Goal: Information Seeking & Learning: Learn about a topic

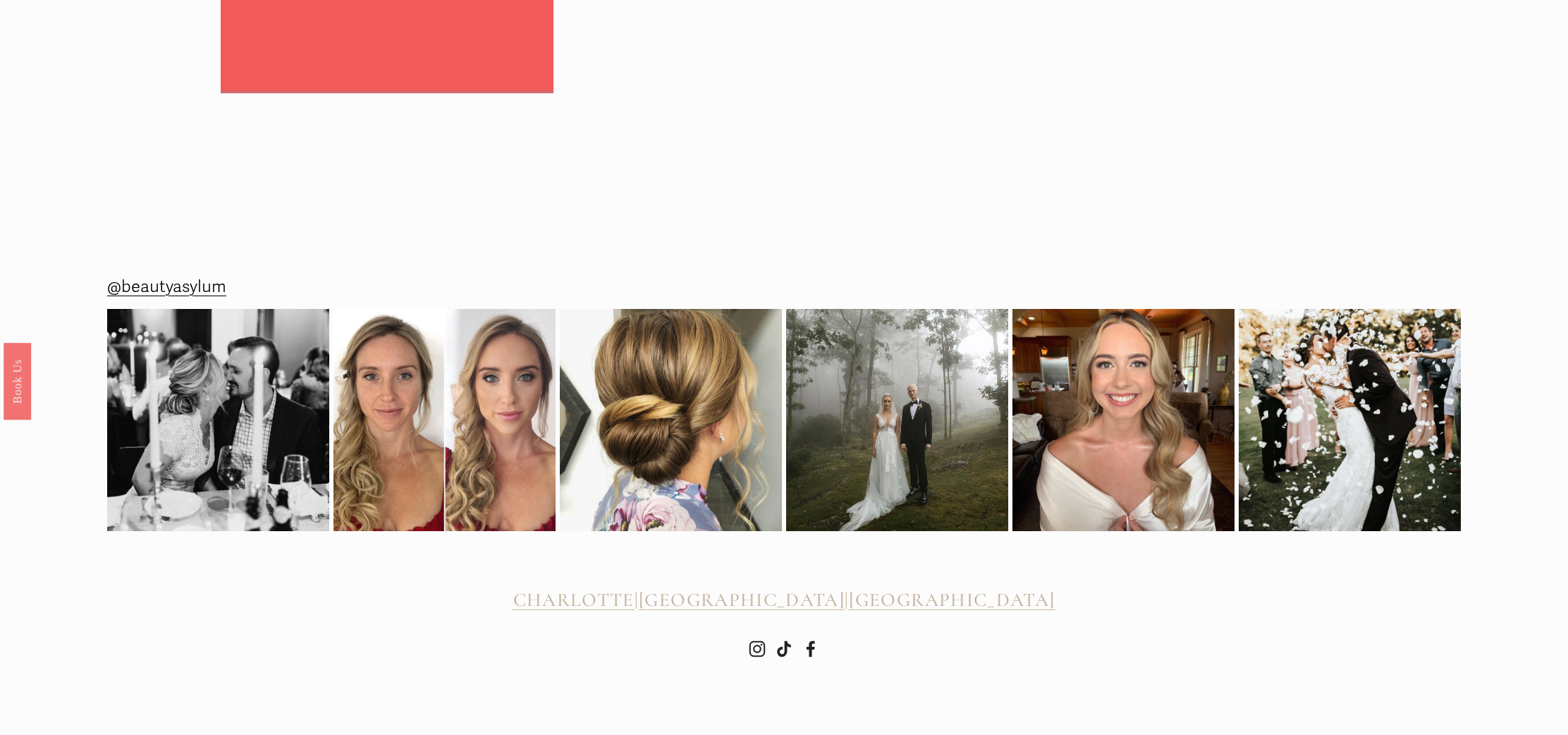
scroll to position [2568, 0]
